Goal: Check status: Check status

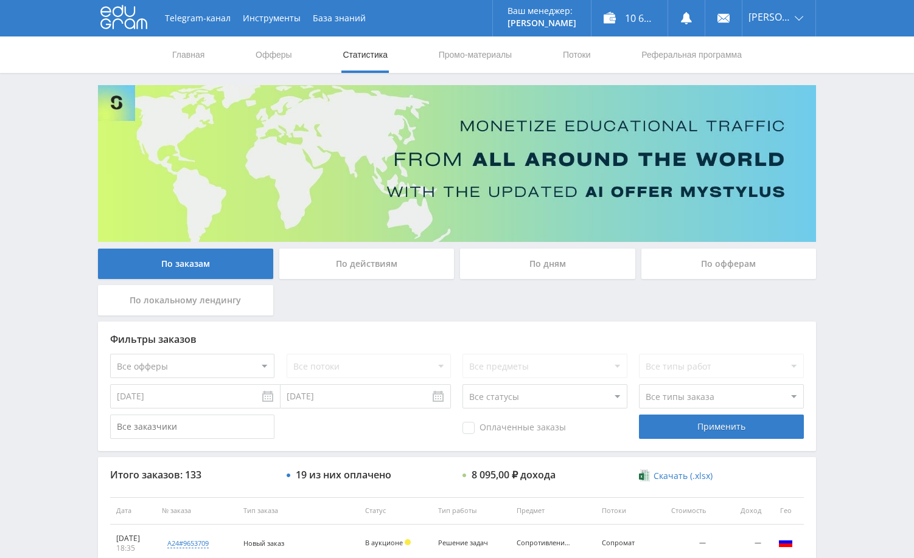
click at [862, 270] on div "Telegram-канал Инструменты База знаний Ваш менеджер: [PERSON_NAME] Online @edug…" at bounding box center [457, 510] width 914 height 1021
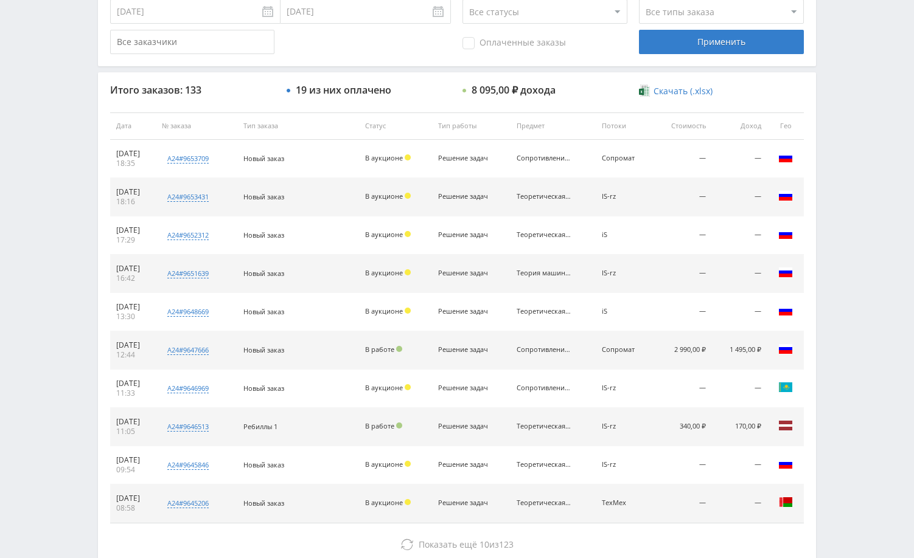
scroll to position [463, 0]
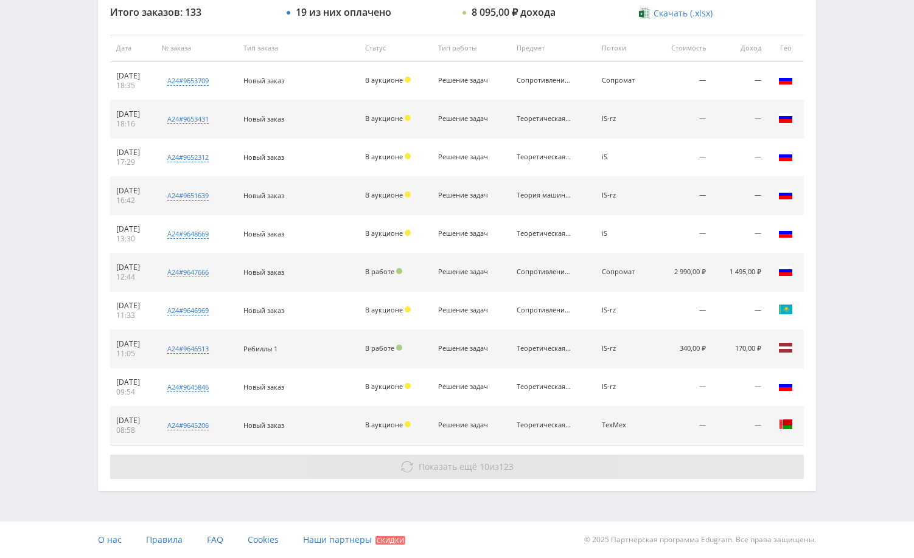
click at [712, 462] on button "Показать ещё 10 из 123" at bounding box center [456, 467] width 693 height 24
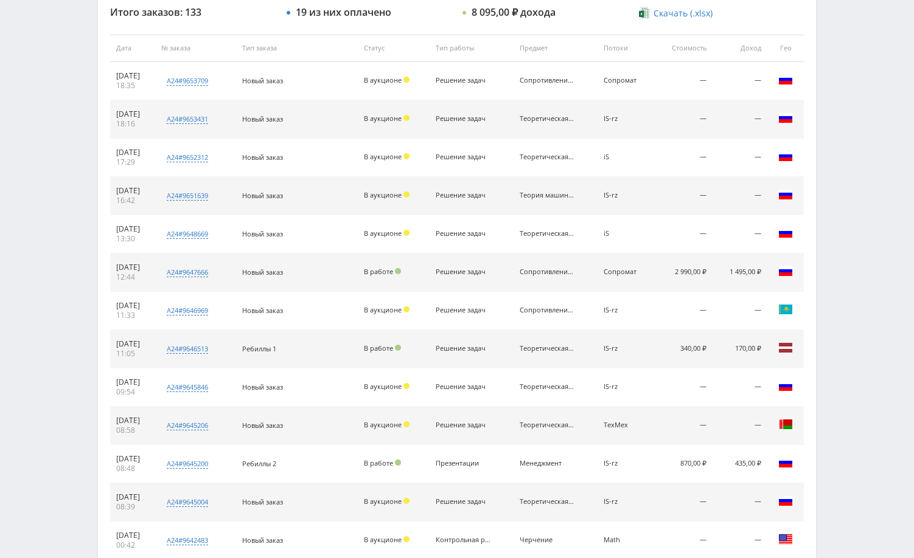
click at [838, 367] on div "Telegram-канал Инструменты База знаний Ваш менеджер: [PERSON_NAME] Online @edug…" at bounding box center [457, 239] width 914 height 1404
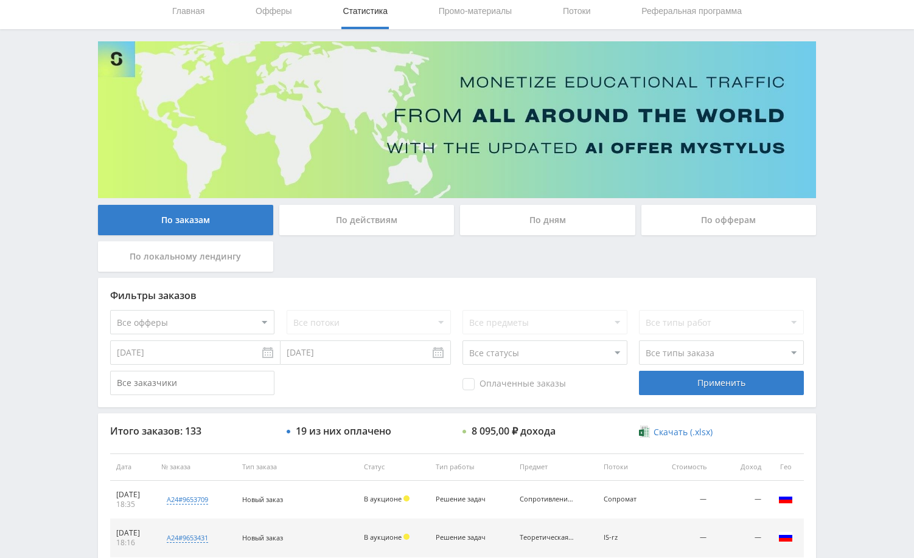
scroll to position [0, 0]
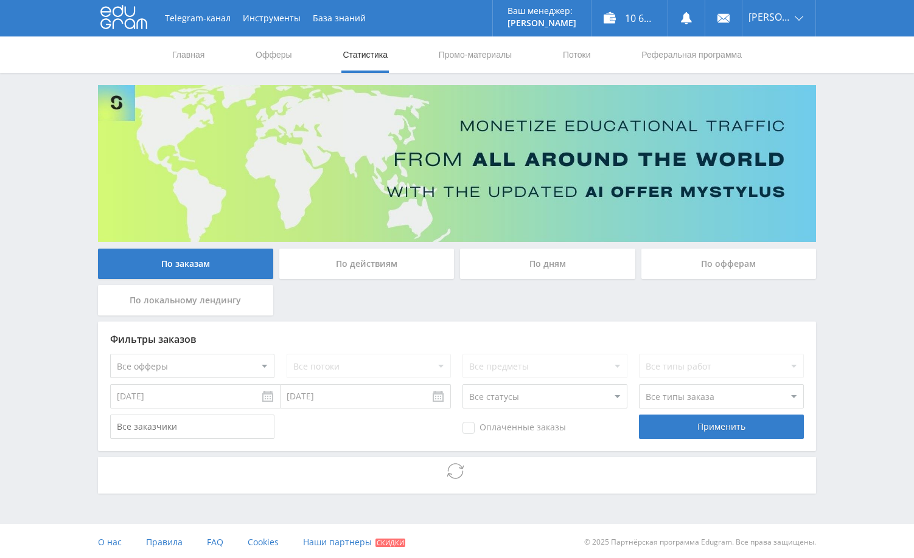
click at [844, 263] on div "Telegram-канал Инструменты База знаний Ваш менеджер: [PERSON_NAME] Online @edug…" at bounding box center [457, 280] width 914 height 561
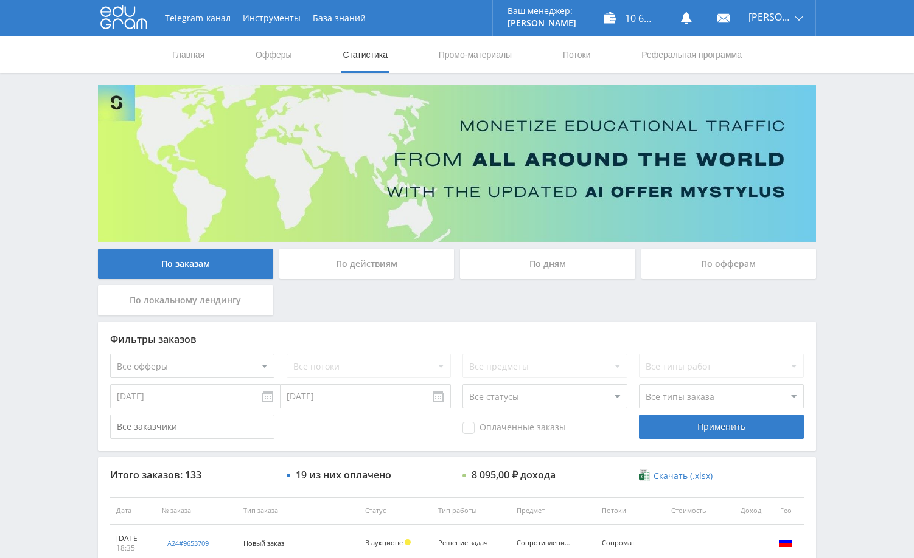
click at [844, 263] on div "Telegram-канал Инструменты База знаний Ваш менеджер: [PERSON_NAME] Online @edug…" at bounding box center [457, 510] width 914 height 1021
drag, startPoint x: 844, startPoint y: 229, endPoint x: 838, endPoint y: 226, distance: 7.3
click at [840, 228] on div "Telegram-канал Инструменты База знаний Ваш менеджер: [PERSON_NAME] Online @edug…" at bounding box center [457, 510] width 914 height 1021
click at [830, 233] on div "Telegram-канал Инструменты База знаний Ваш менеджер: [PERSON_NAME] Online @edug…" at bounding box center [457, 510] width 914 height 1021
click at [851, 244] on div "Telegram-канал Инструменты База знаний Ваш менеджер: [PERSON_NAME] Online @edug…" at bounding box center [457, 510] width 914 height 1021
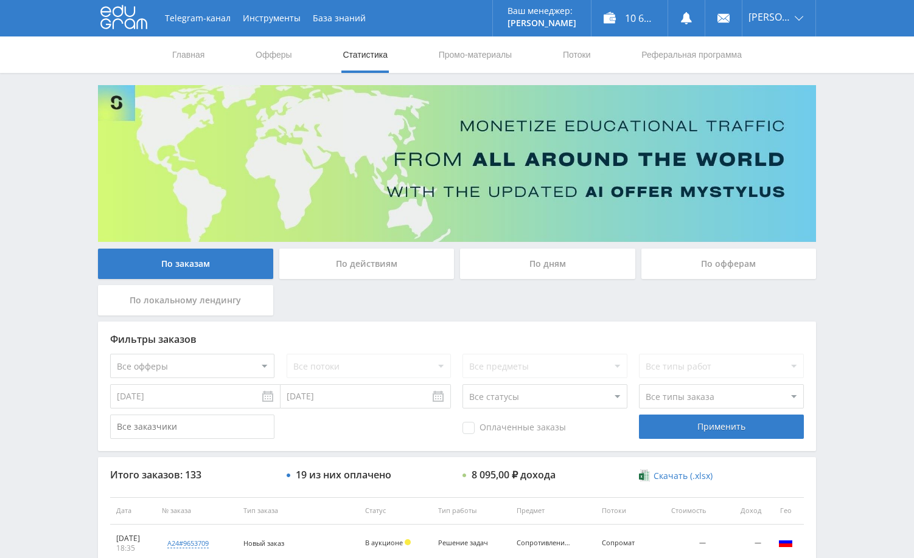
drag, startPoint x: 838, startPoint y: 268, endPoint x: 834, endPoint y: 245, distance: 24.0
click at [838, 269] on div "Telegram-канал Инструменты База знаний Ваш менеджер: [PERSON_NAME] Online @edug…" at bounding box center [457, 510] width 914 height 1021
click at [868, 235] on div "Telegram-канал Инструменты База знаний Ваш менеджер: [PERSON_NAME] Online @edug…" at bounding box center [457, 510] width 914 height 1021
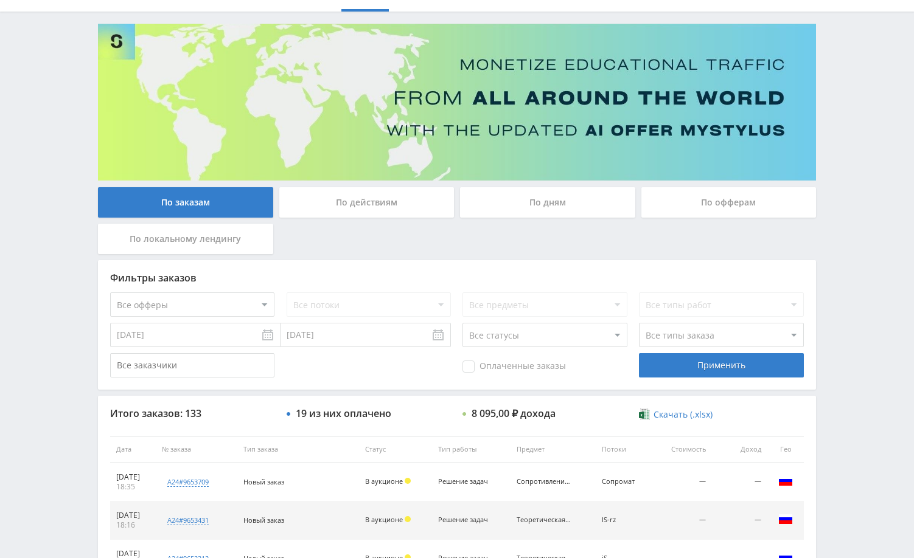
scroll to position [61, 0]
click at [567, 210] on div "По дням" at bounding box center [547, 203] width 175 height 30
click at [0, 0] on input "По дням" at bounding box center [0, 0] width 0 height 0
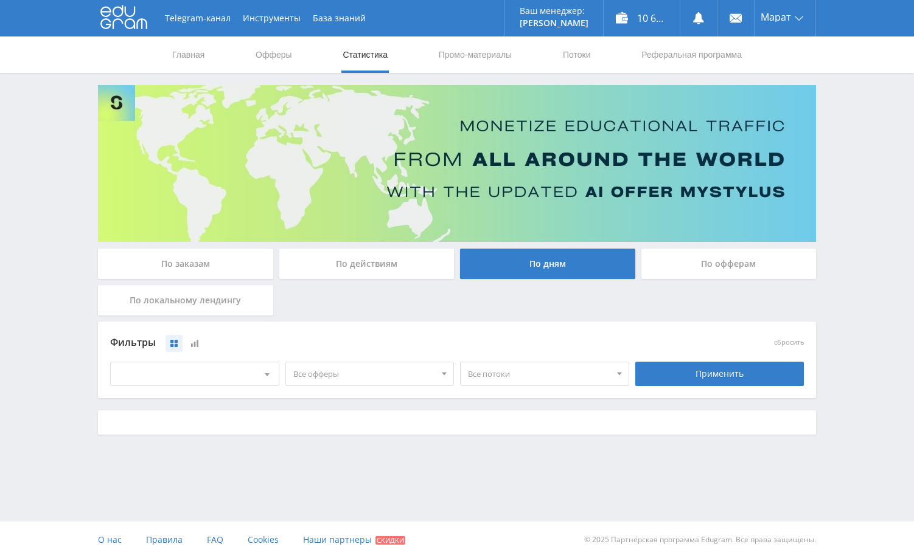
scroll to position [0, 0]
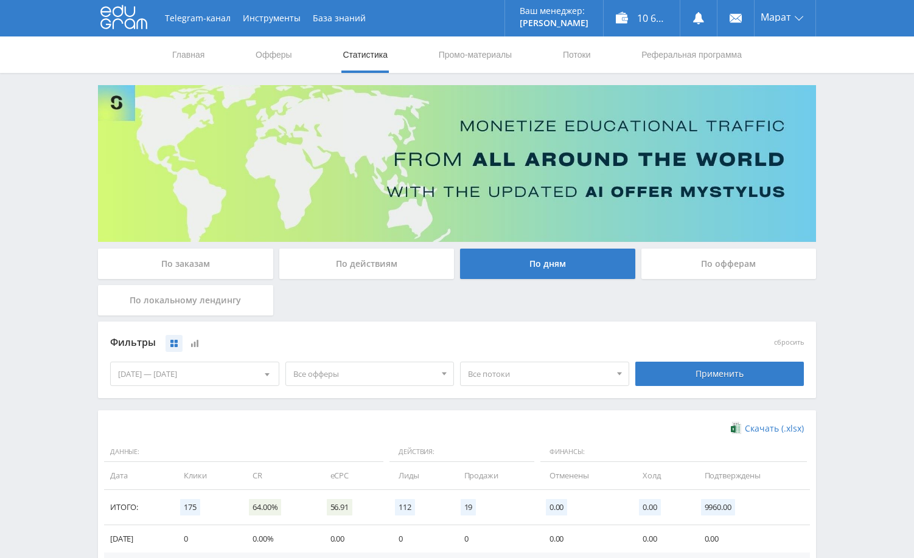
click at [836, 301] on div "Telegram-канал Инструменты База знаний Ваш менеджер: [PERSON_NAME] Online @edug…" at bounding box center [457, 398] width 914 height 796
click at [857, 269] on div "Telegram-канал Инструменты База знаний Ваш менеджер: [PERSON_NAME] Online @edug…" at bounding box center [457, 398] width 914 height 796
click at [196, 262] on div "По заказам" at bounding box center [185, 264] width 175 height 30
click at [0, 0] on input "По заказам" at bounding box center [0, 0] width 0 height 0
